Goal: Transaction & Acquisition: Purchase product/service

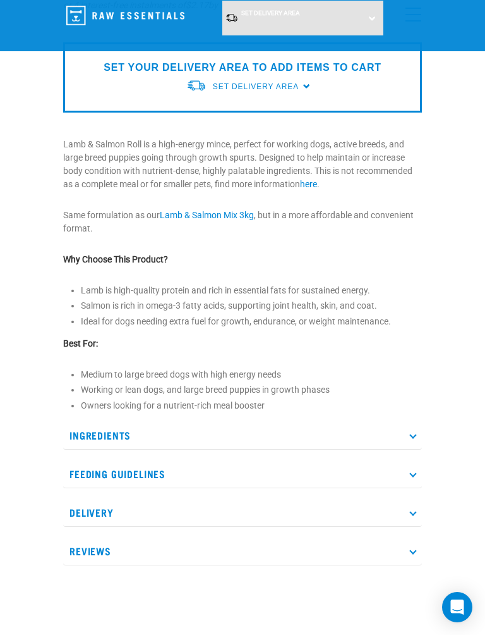
scroll to position [338, 0]
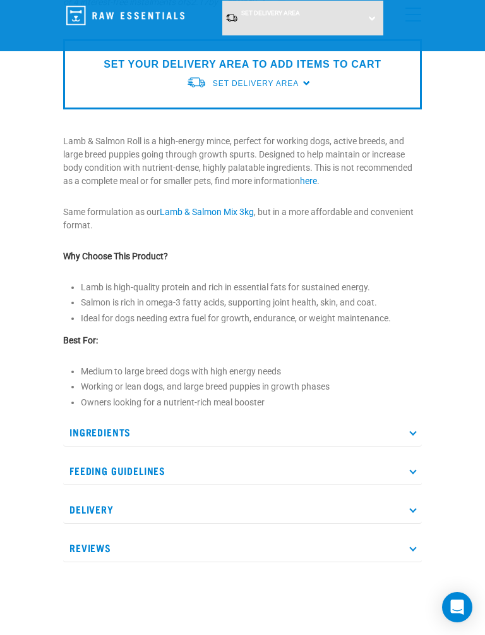
click at [418, 429] on p "Ingredients" at bounding box center [242, 432] width 359 height 28
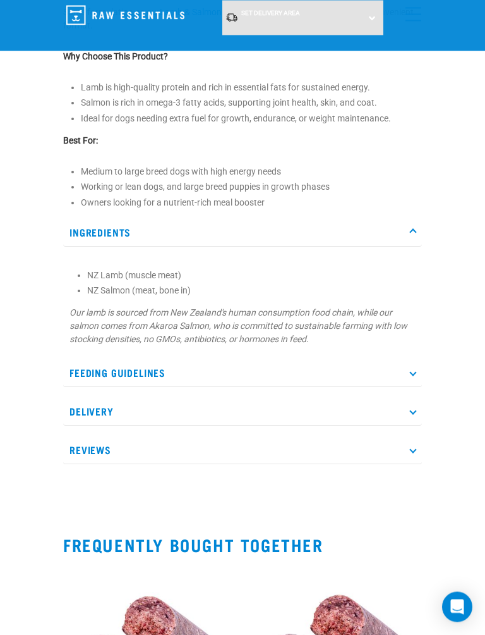
click at [417, 375] on p "Feeding Guidelines" at bounding box center [242, 373] width 359 height 28
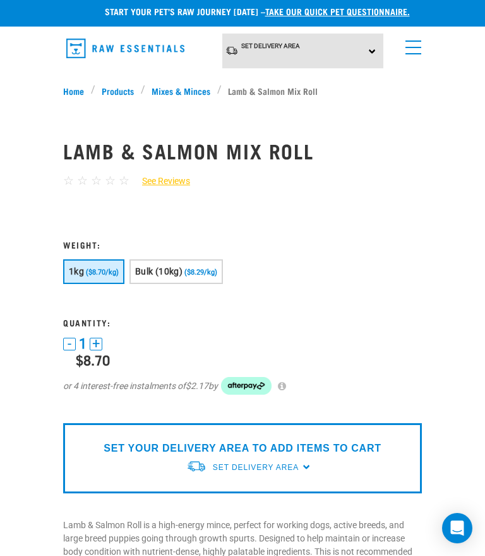
scroll to position [0, 0]
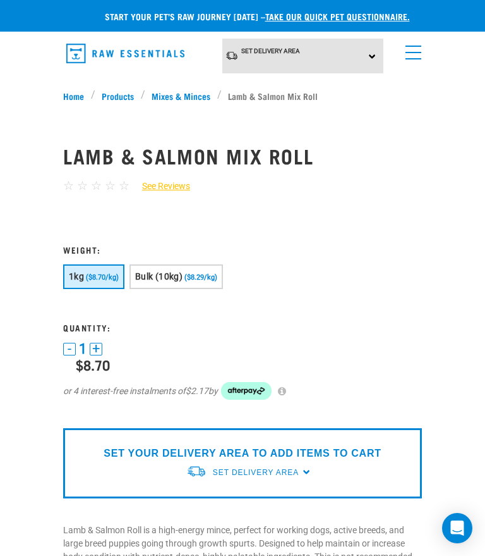
click at [314, 457] on p "SET YOUR DELIVERY AREA TO ADD ITEMS TO CART" at bounding box center [242, 453] width 277 height 15
click at [358, 14] on link "take our quick pet questionnaire." at bounding box center [337, 16] width 145 height 4
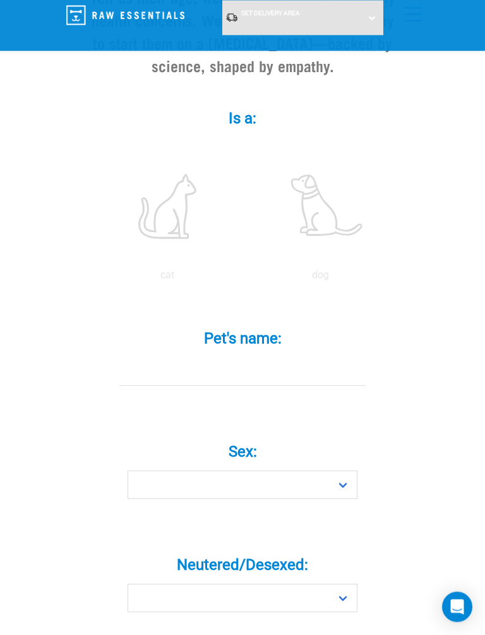
scroll to position [220, 0]
click at [248, 374] on input "Pet's name: *" at bounding box center [242, 371] width 247 height 28
type input "Bella"
click at [199, 394] on div "Pet's name: * Bella" at bounding box center [242, 358] width 329 height 93
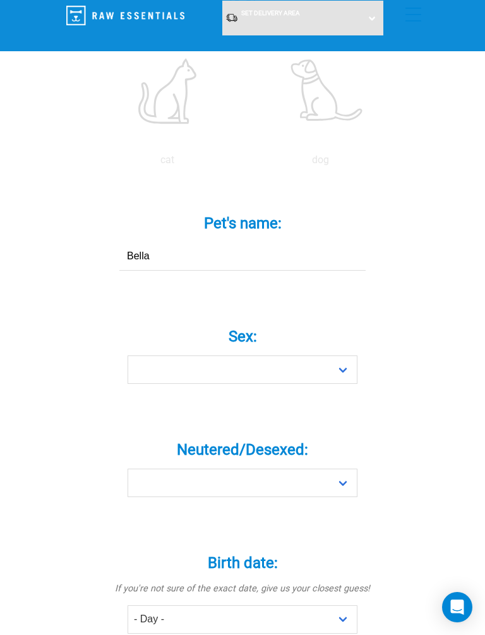
scroll to position [340, 0]
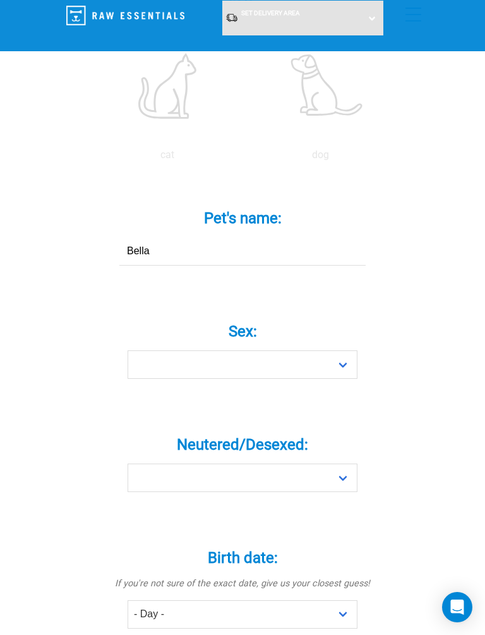
click at [354, 362] on select "Boy Girl" at bounding box center [243, 364] width 230 height 28
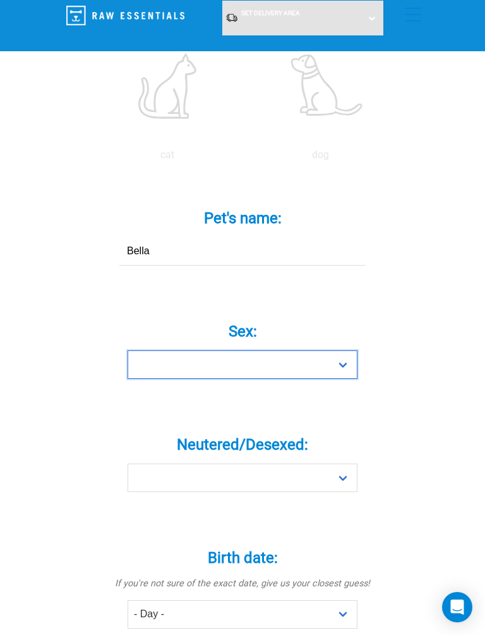
select select "girl"
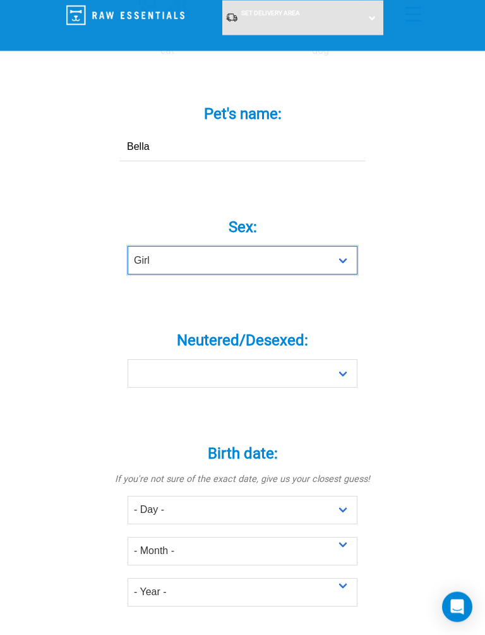
scroll to position [444, 0]
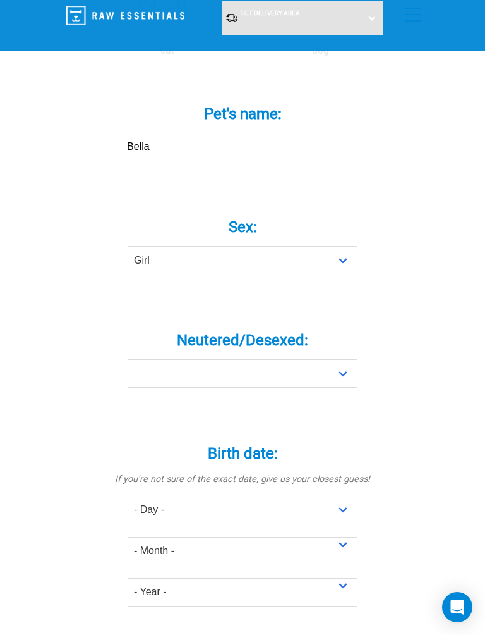
click at [353, 372] on select "Yes No" at bounding box center [243, 373] width 230 height 28
select select "no"
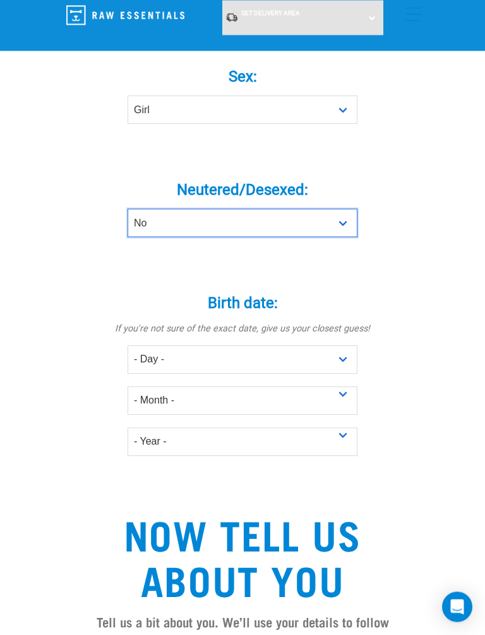
scroll to position [596, 0]
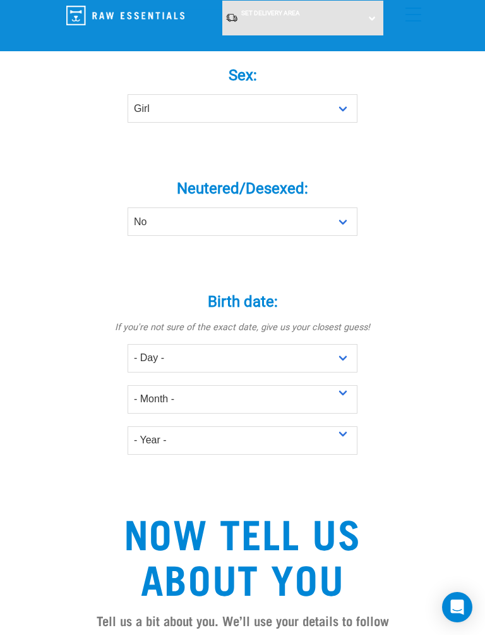
click at [355, 355] on select "- Day - 1 2 3 4 5 6 7 8 9 10 11 12 13 14 15 16 17 18 19 20 21 22 23 24 25 26 27" at bounding box center [243, 358] width 230 height 28
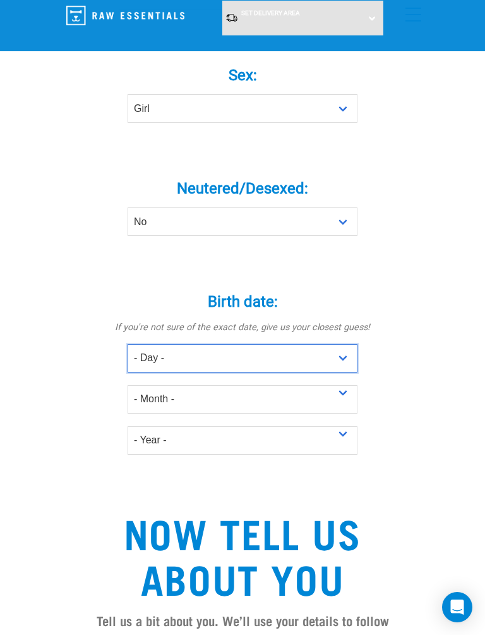
select select "1"
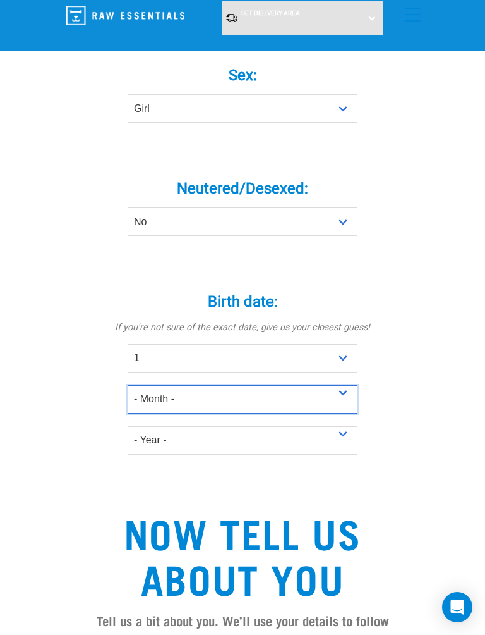
click at [228, 398] on select "- Month - January February March April May June July August September October N…" at bounding box center [243, 399] width 230 height 28
select select "June"
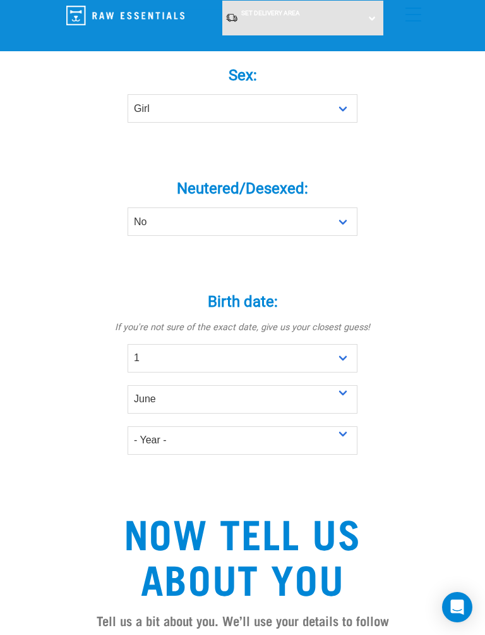
click at [206, 434] on select "- Year - 2025 2024 2023 2022 2021 2020 2019 2018 2017 2016 2015 2014 2013 2012" at bounding box center [243, 440] width 230 height 28
select select "2025"
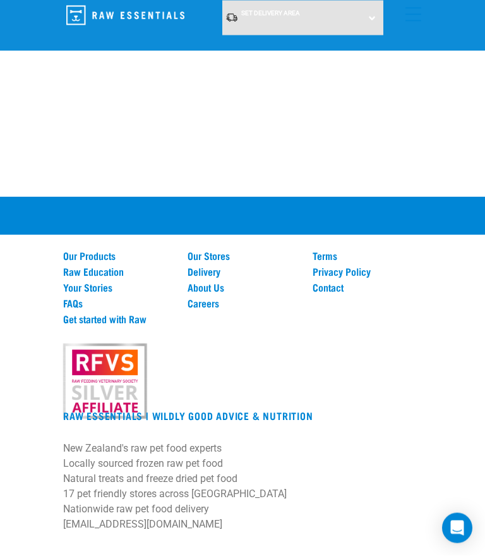
scroll to position [1661, 0]
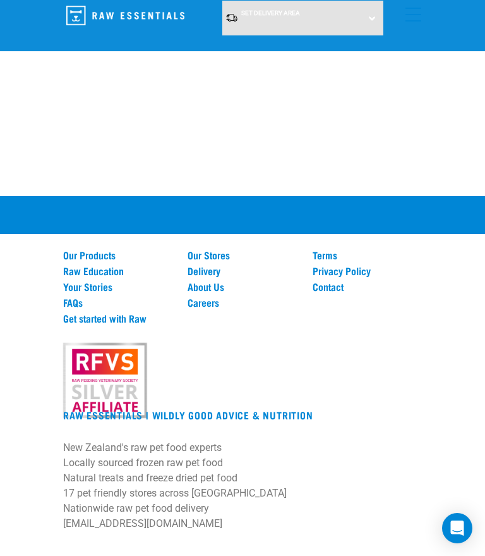
click at [229, 255] on link "Our Stores" at bounding box center [242, 254] width 109 height 11
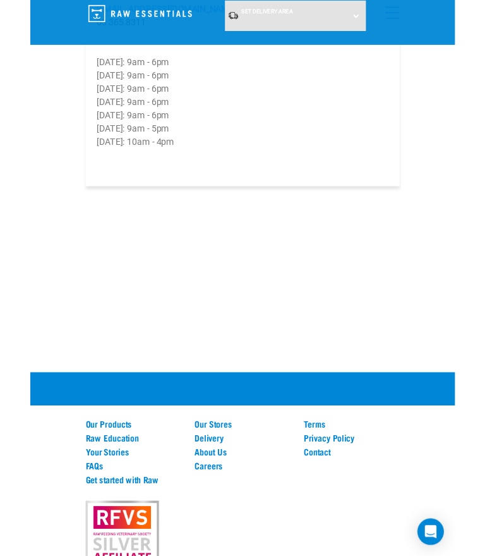
scroll to position [5888, 0]
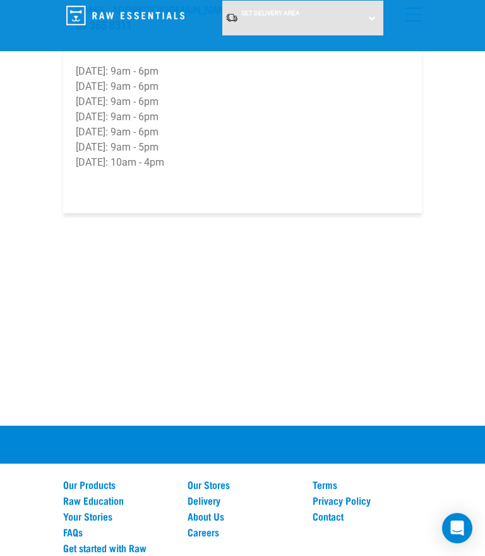
click at [217, 497] on link "Delivery" at bounding box center [242, 499] width 109 height 11
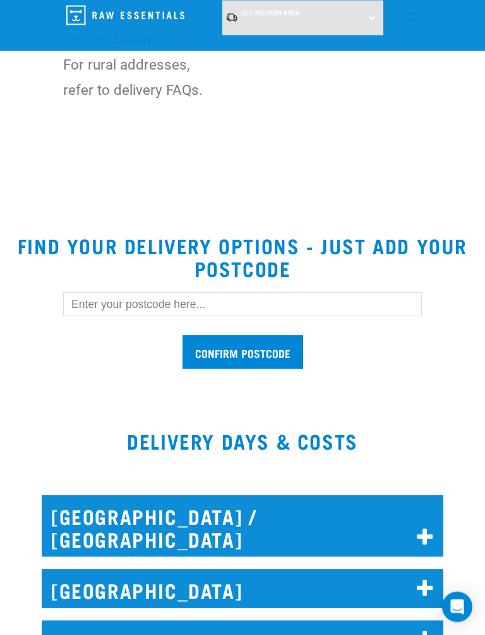
scroll to position [307, 0]
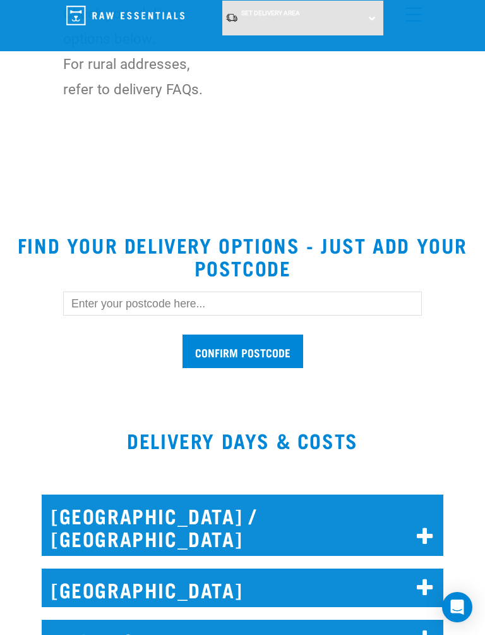
click at [320, 302] on input "text" at bounding box center [242, 303] width 359 height 24
type input "4500"
click at [287, 346] on input "Confirm postcode" at bounding box center [243, 351] width 121 height 34
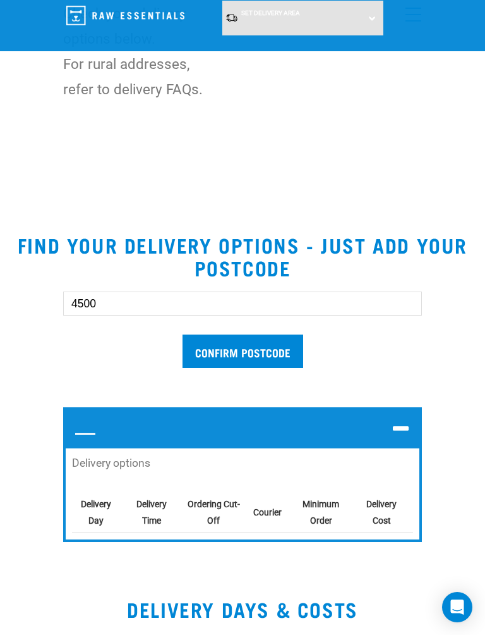
click at [279, 348] on input "Confirm postcode" at bounding box center [243, 351] width 121 height 34
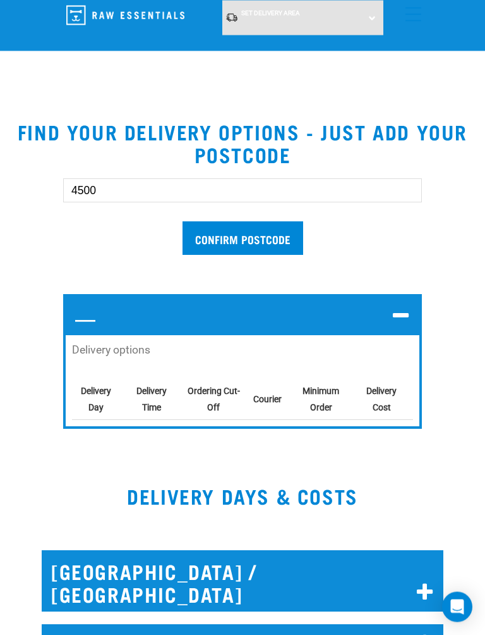
scroll to position [420, 0]
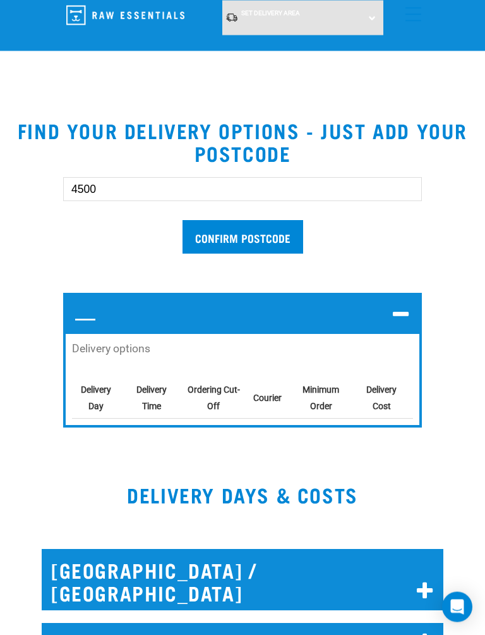
click at [399, 402] on td "Delivery Cost" at bounding box center [385, 398] width 56 height 39
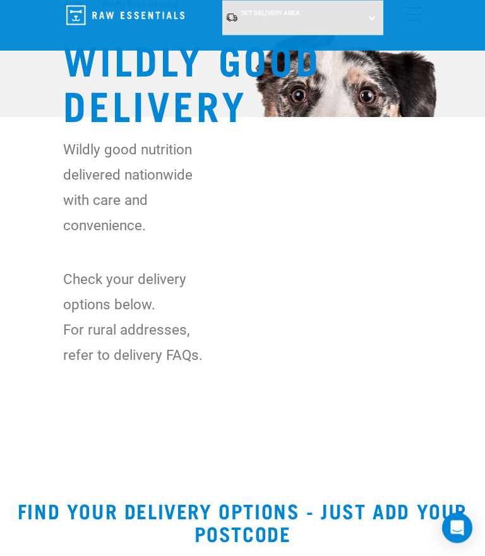
scroll to position [0, 0]
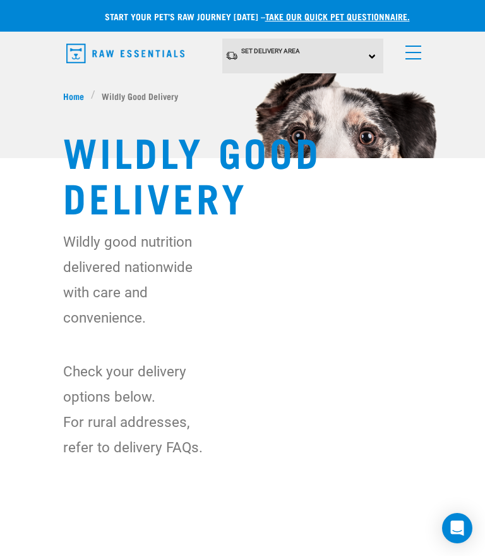
click at [137, 92] on li "Wildly Good Delivery" at bounding box center [138, 95] width 94 height 13
click at [63, 90] on span "Home" at bounding box center [73, 95] width 21 height 13
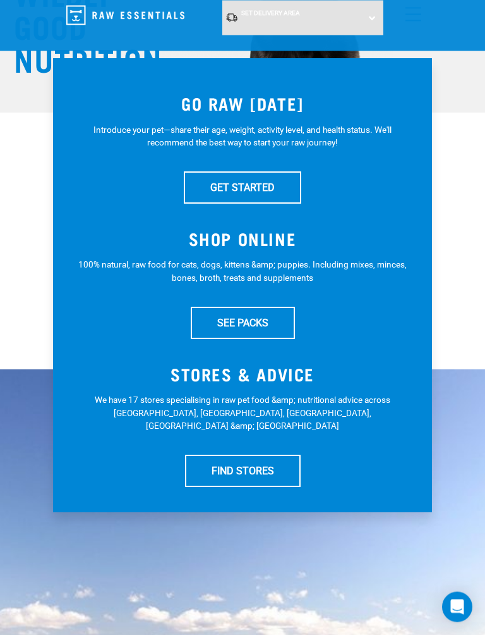
scroll to position [140, 0]
click at [264, 322] on link "SEE PACKS" at bounding box center [243, 323] width 104 height 32
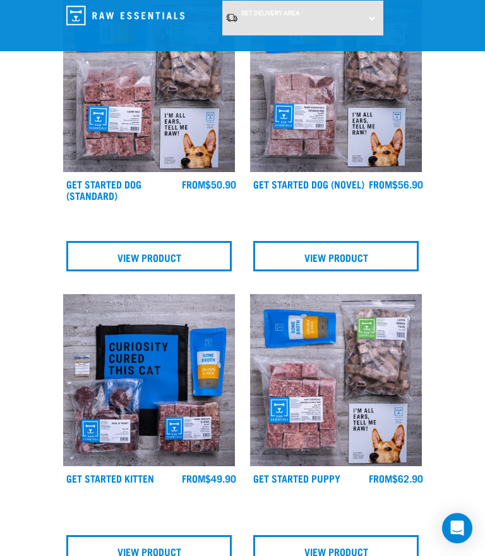
scroll to position [515, 0]
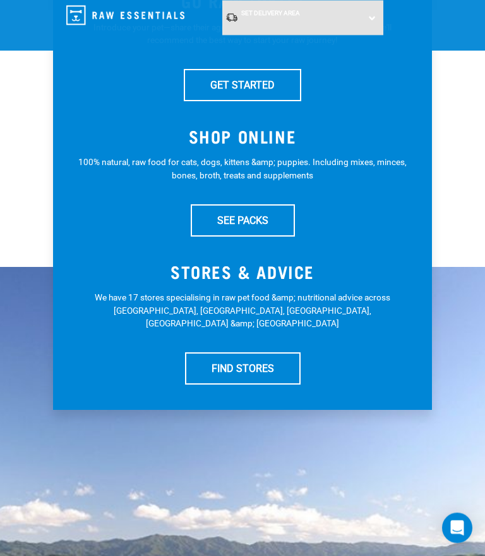
scroll to position [233, 0]
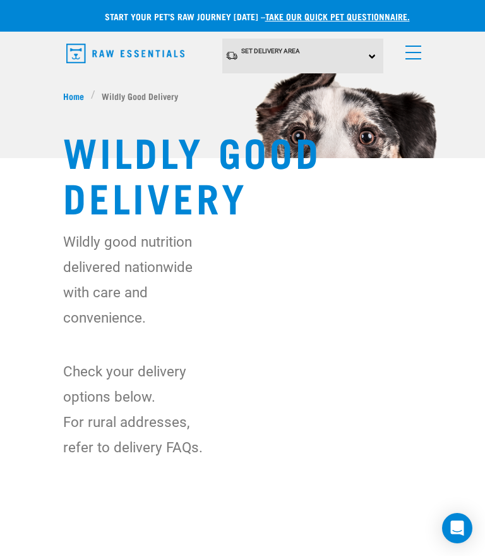
scroll to position [12, 0]
